Goal: Task Accomplishment & Management: Use online tool/utility

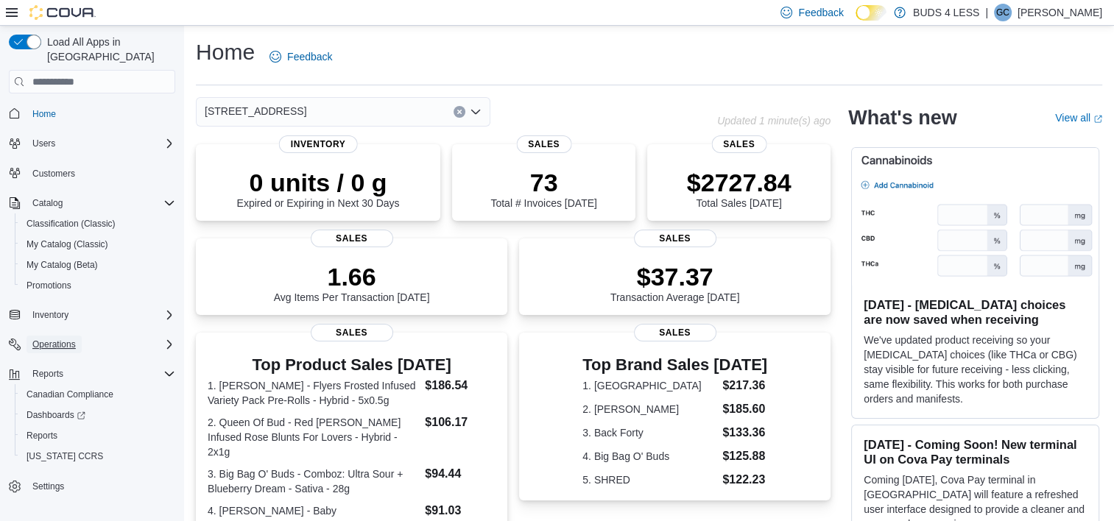
click at [66, 339] on span "Operations" at bounding box center [53, 345] width 43 height 12
click at [74, 359] on span "Cash Management" at bounding box center [64, 365] width 74 height 12
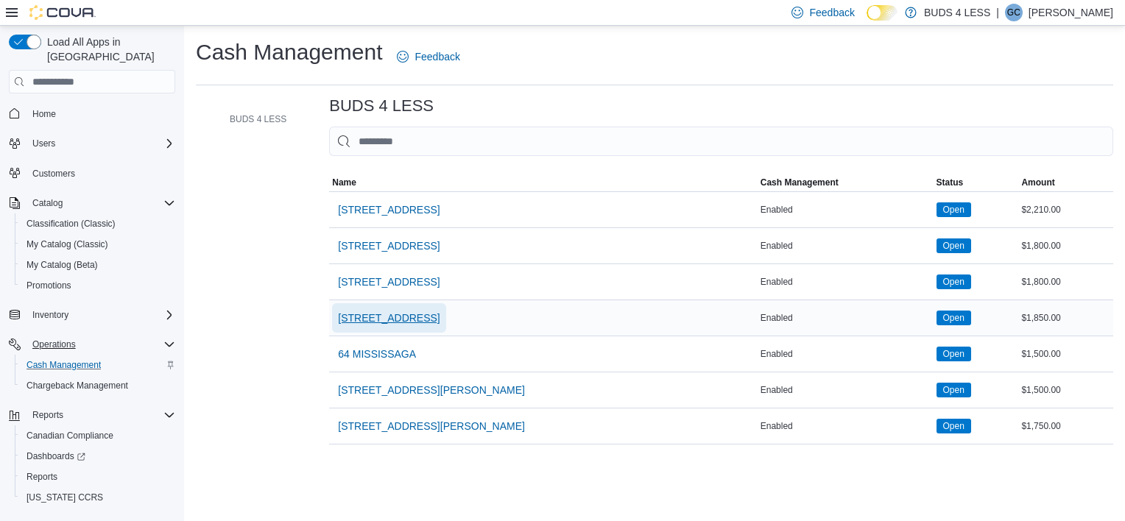
click at [429, 317] on span "[STREET_ADDRESS]" at bounding box center [389, 318] width 102 height 15
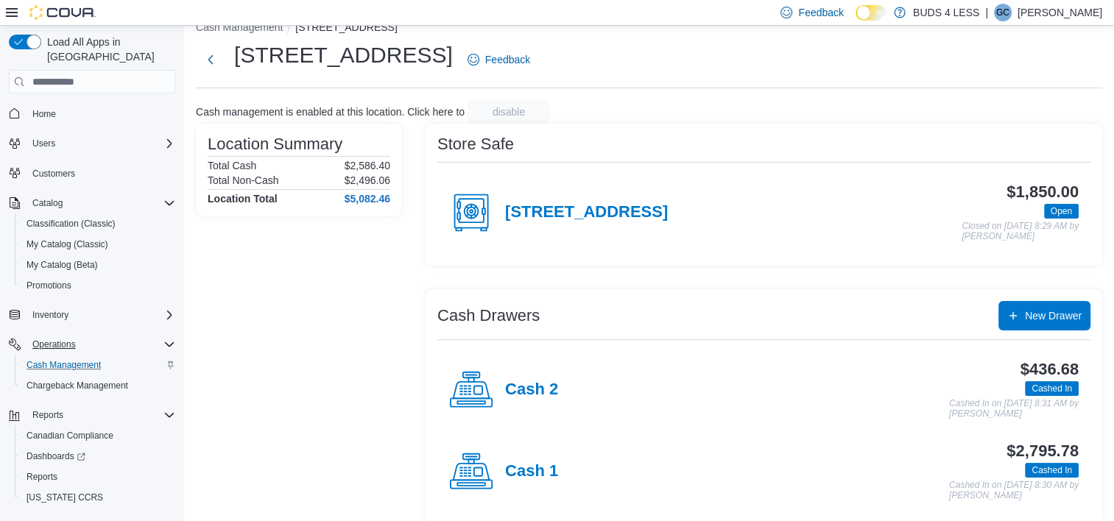
scroll to position [38, 0]
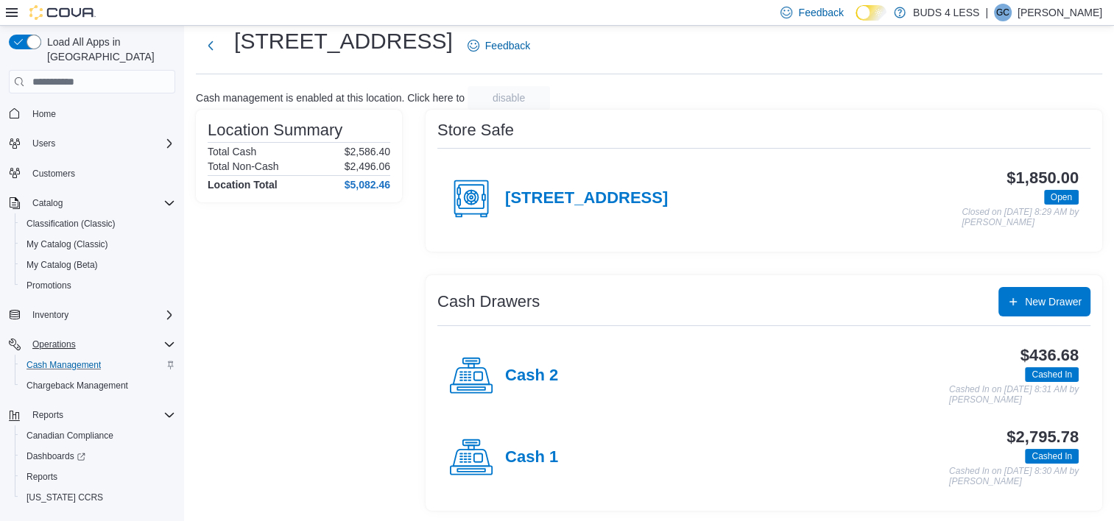
click at [537, 452] on h4 "Cash 1" at bounding box center [531, 458] width 53 height 19
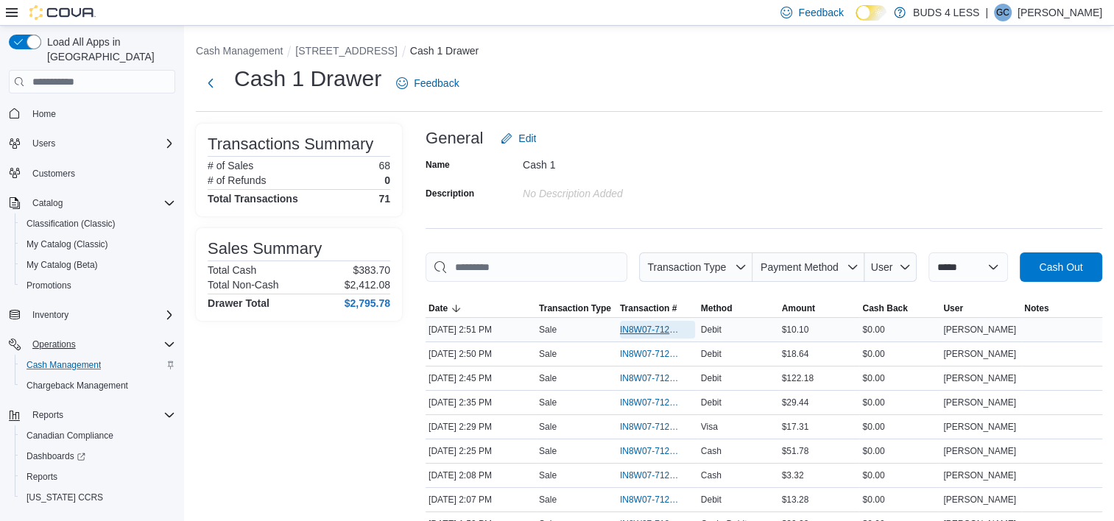
click at [650, 338] on span "IN8W07-712344" at bounding box center [657, 330] width 75 height 18
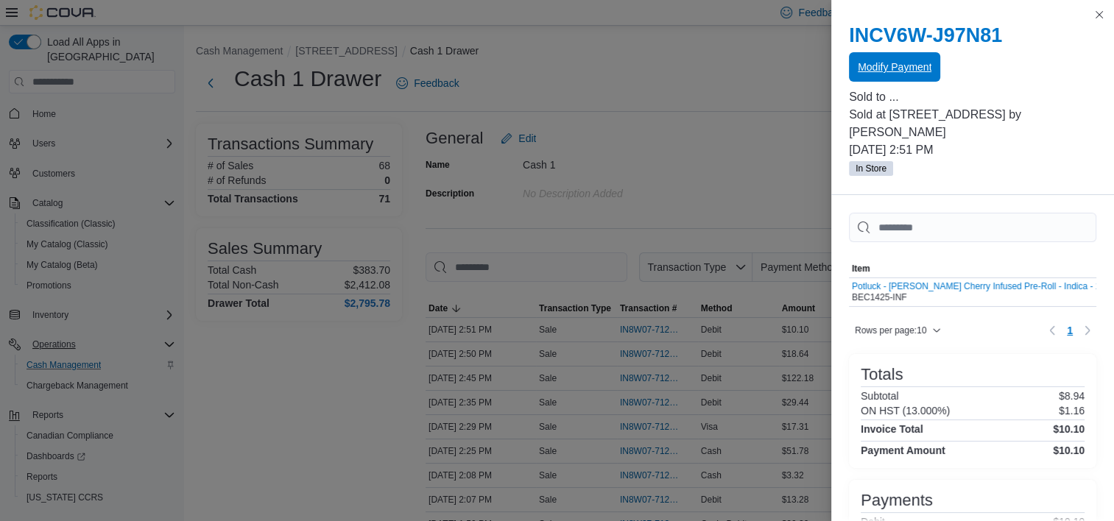
click at [892, 71] on span "Modify Payment" at bounding box center [895, 67] width 74 height 15
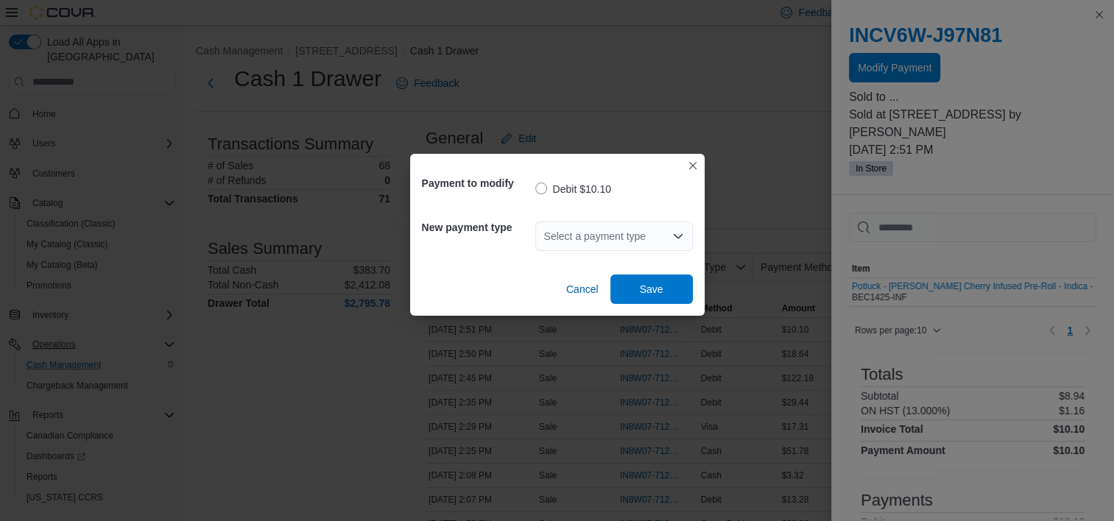
click at [640, 233] on div "Select a payment type" at bounding box center [614, 236] width 158 height 29
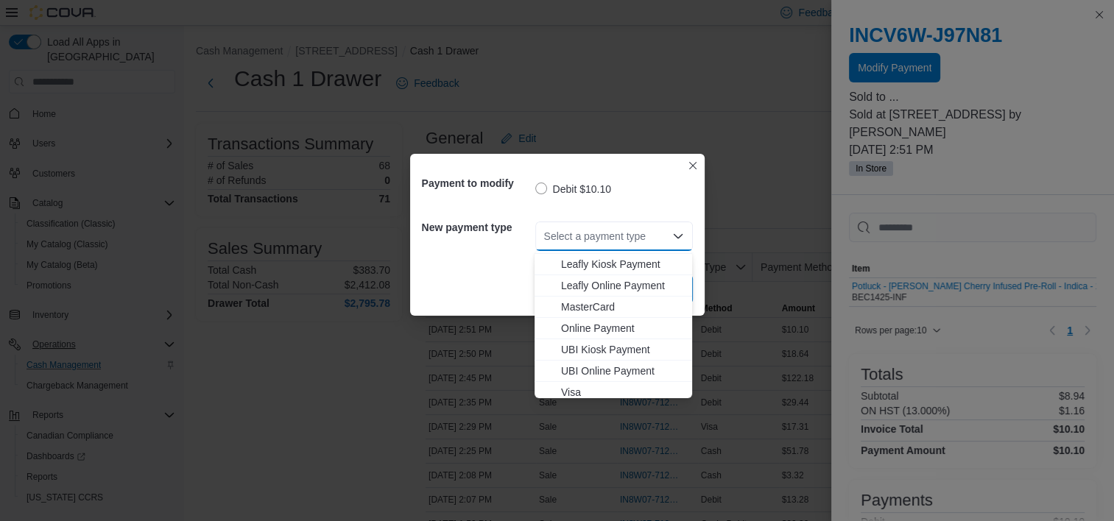
scroll to position [194, 0]
click at [570, 303] on span "MasterCard" at bounding box center [622, 302] width 122 height 15
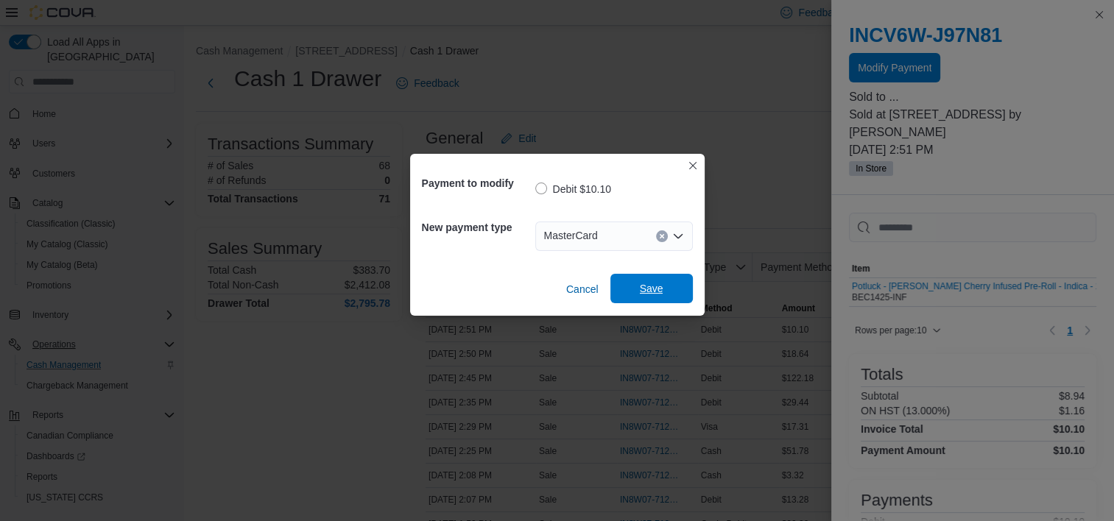
click at [648, 277] on span "Save" at bounding box center [651, 288] width 65 height 29
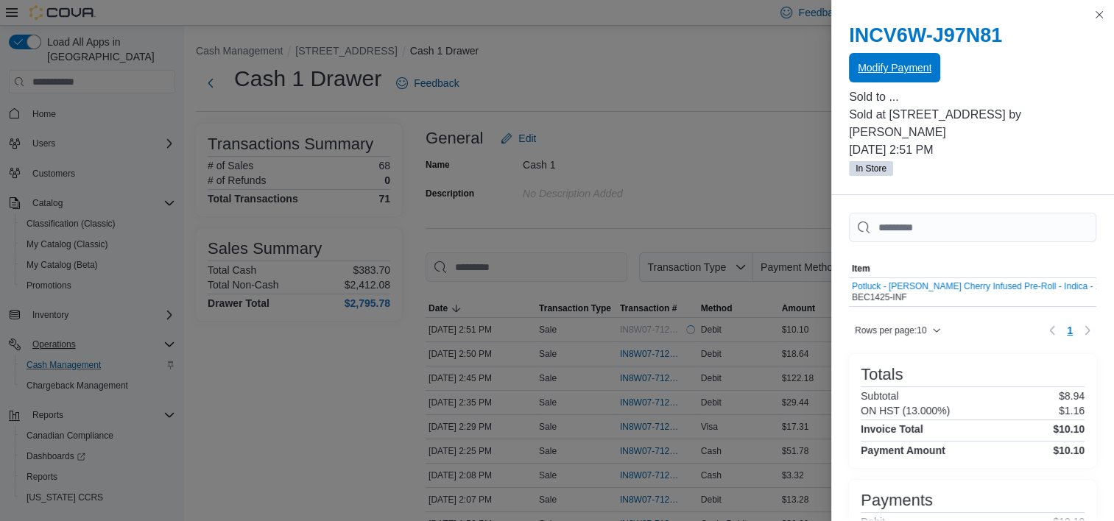
scroll to position [0, 0]
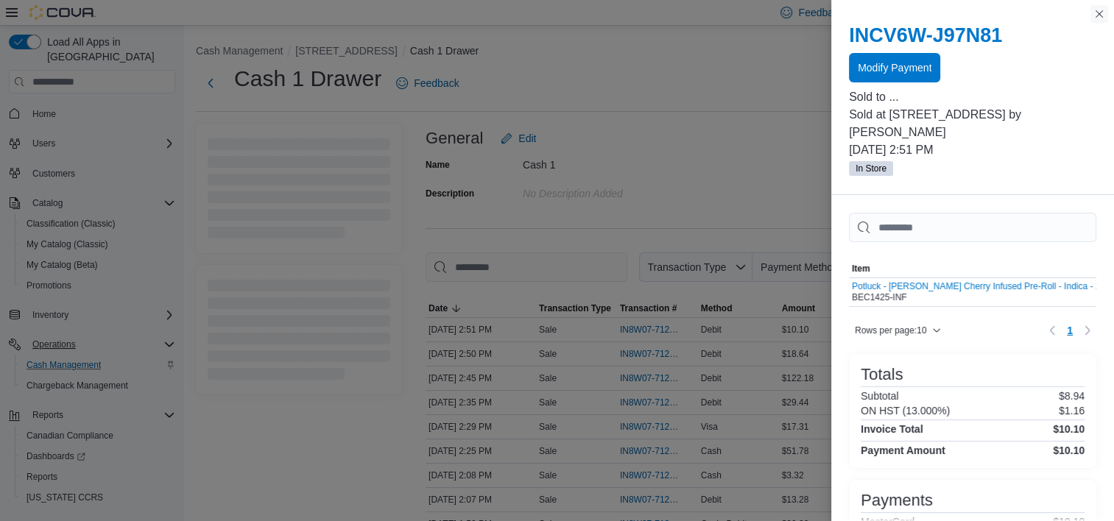
click at [1096, 12] on button "Close this dialog" at bounding box center [1100, 14] width 18 height 18
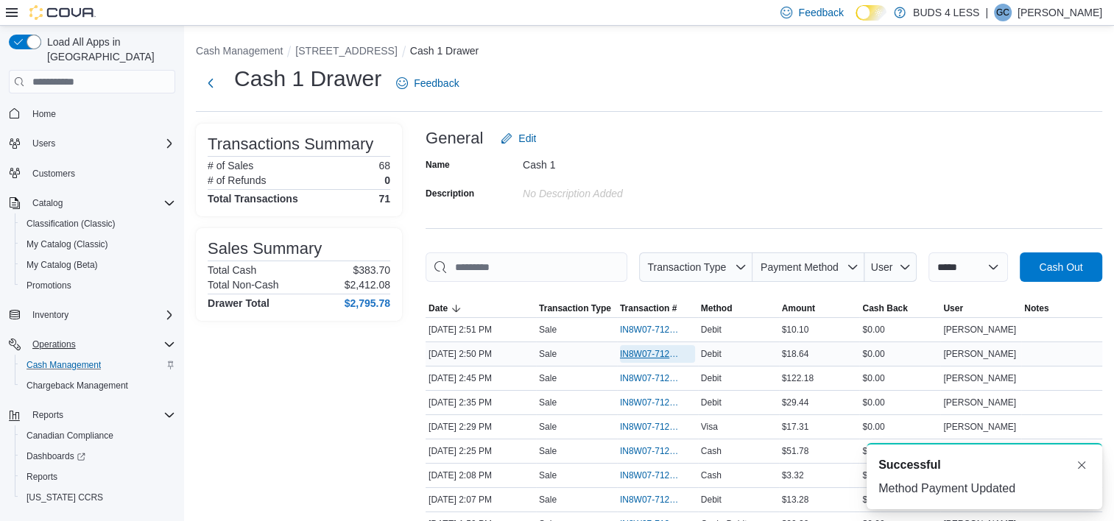
click at [629, 353] on span "IN8W07-712342" at bounding box center [650, 354] width 60 height 12
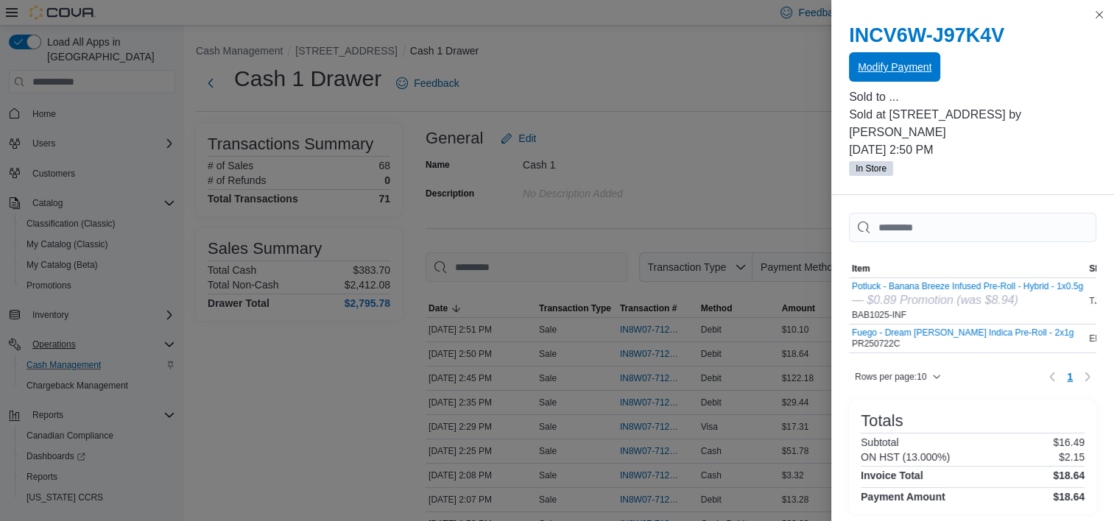
click at [892, 65] on span "Modify Payment" at bounding box center [895, 67] width 74 height 15
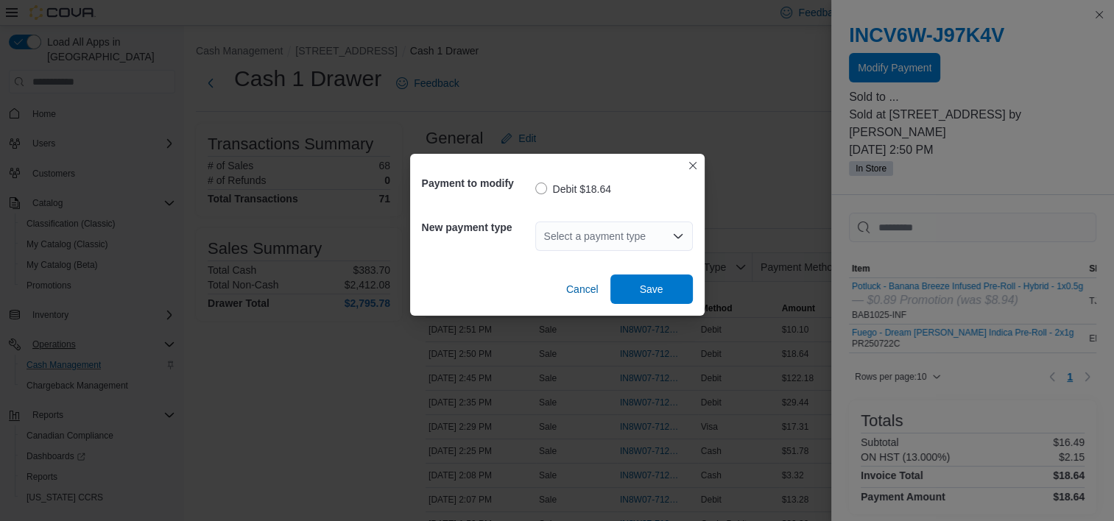
click at [616, 233] on div "Select a payment type" at bounding box center [614, 236] width 158 height 29
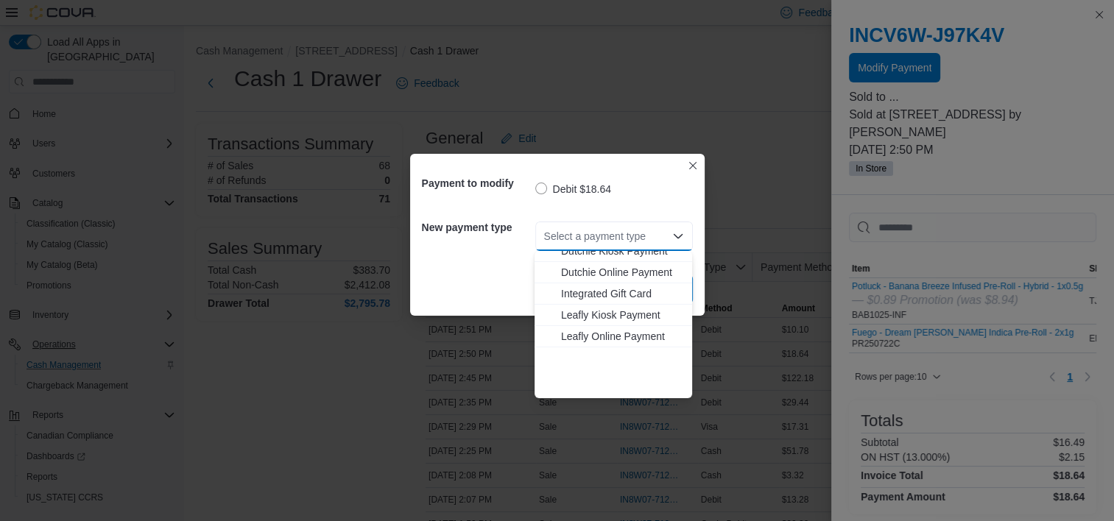
scroll to position [147, 0]
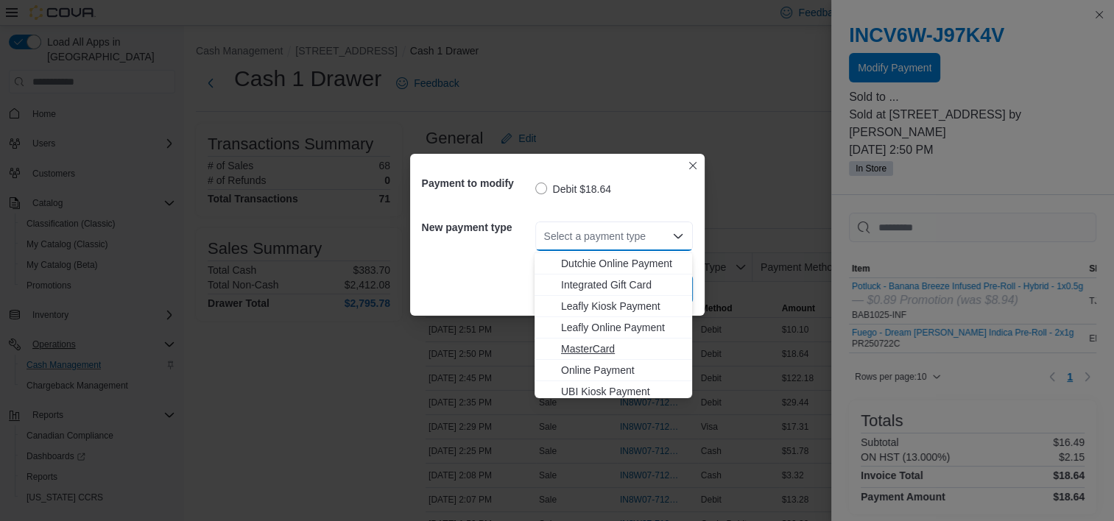
click at [595, 339] on button "MasterCard" at bounding box center [614, 349] width 158 height 21
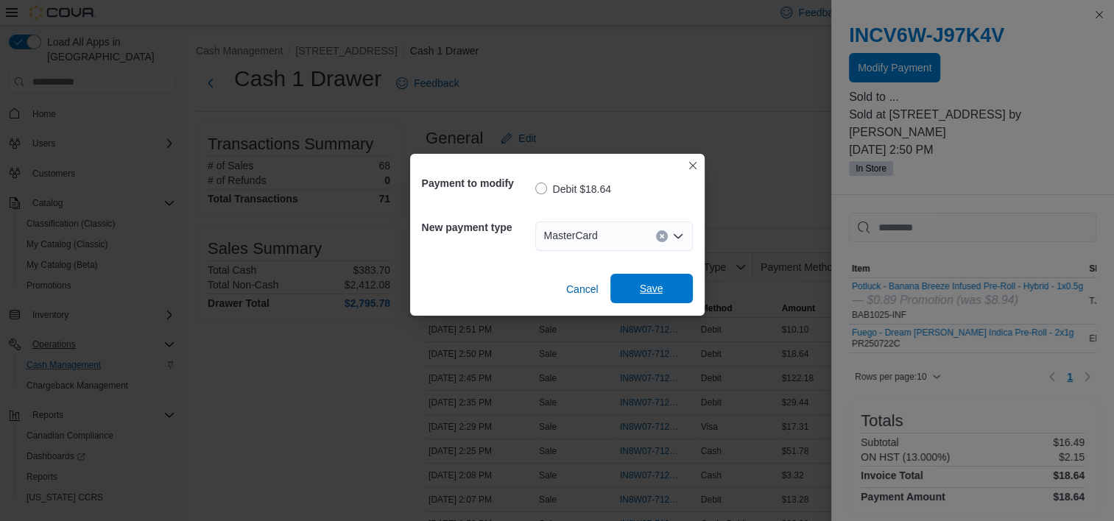
click at [639, 292] on span "Save" at bounding box center [651, 288] width 65 height 29
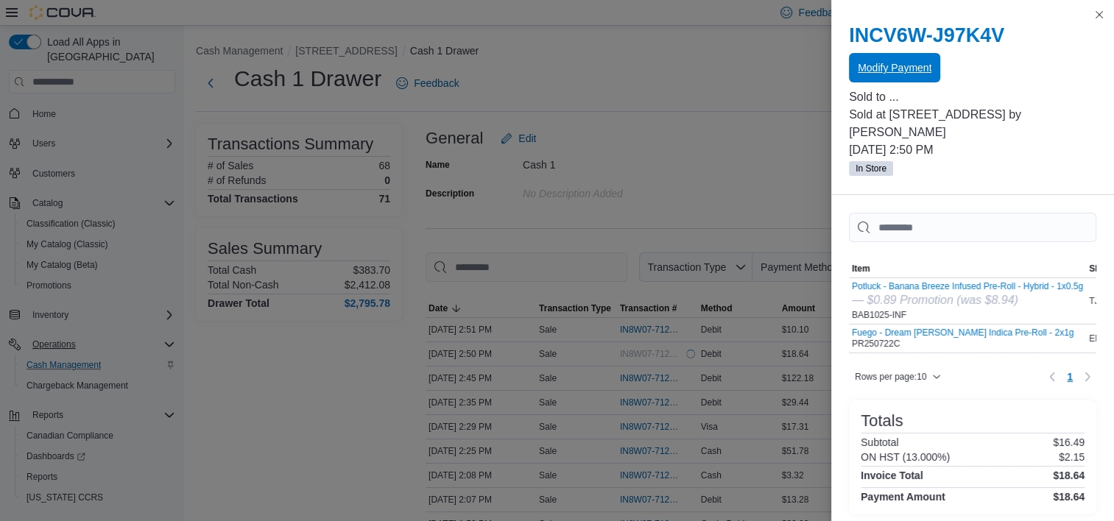
scroll to position [0, 0]
